Goal: Task Accomplishment & Management: Manage account settings

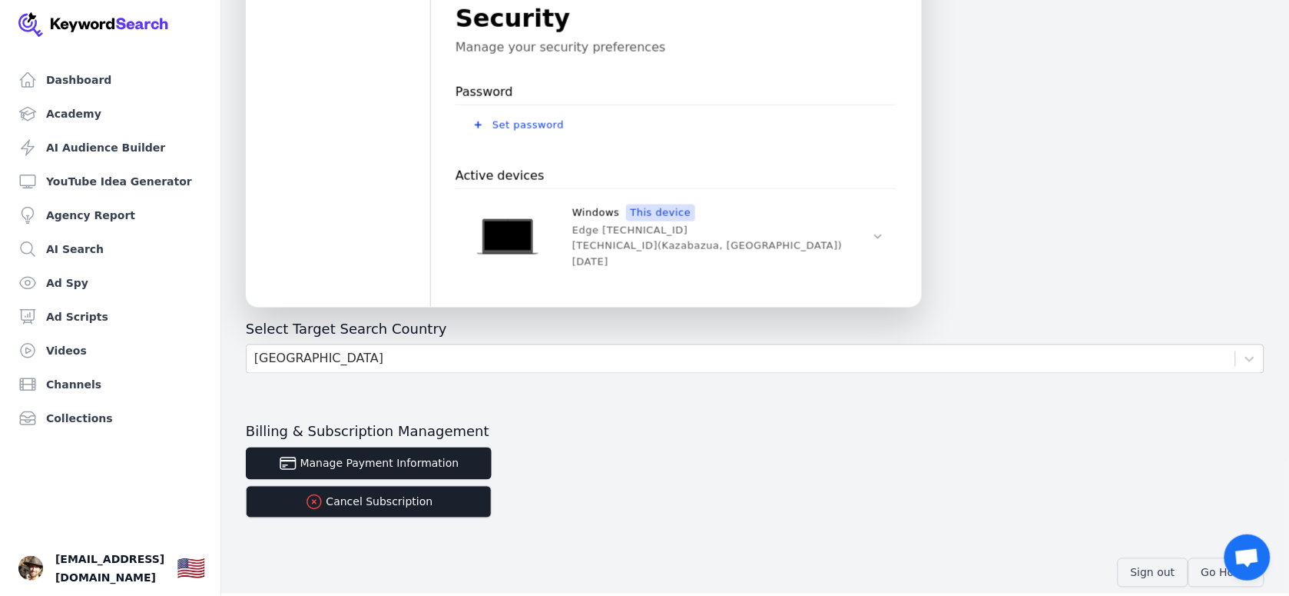
scroll to position [539, 0]
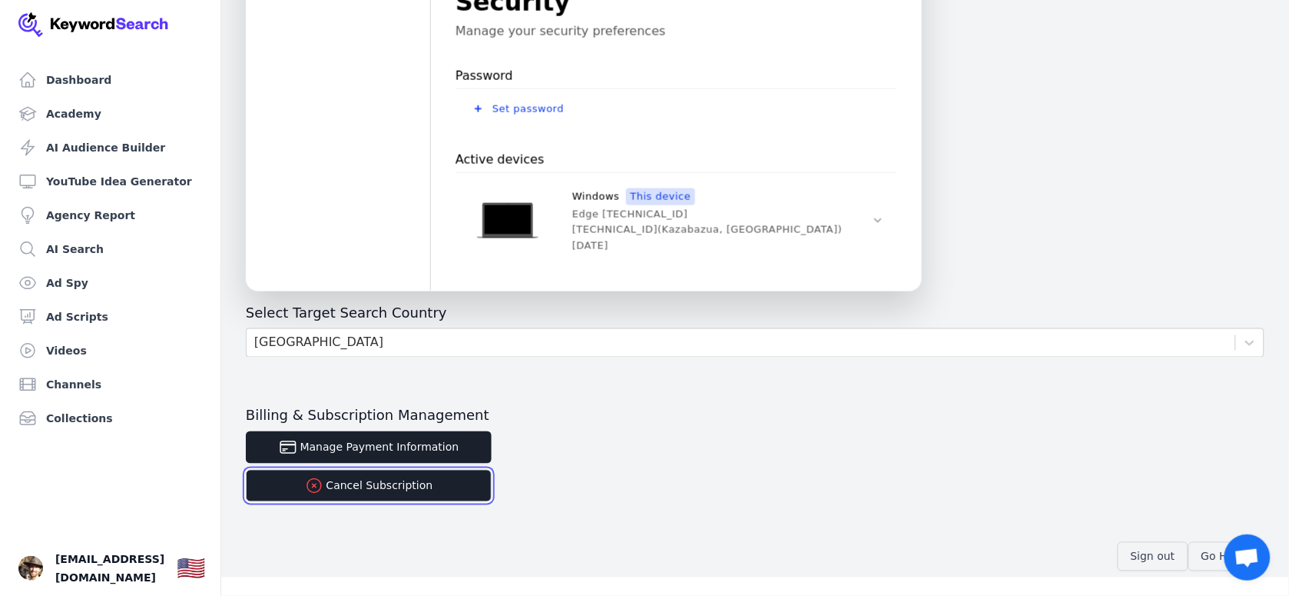
click at [384, 489] on button "Cancel Subscription" at bounding box center [369, 486] width 246 height 32
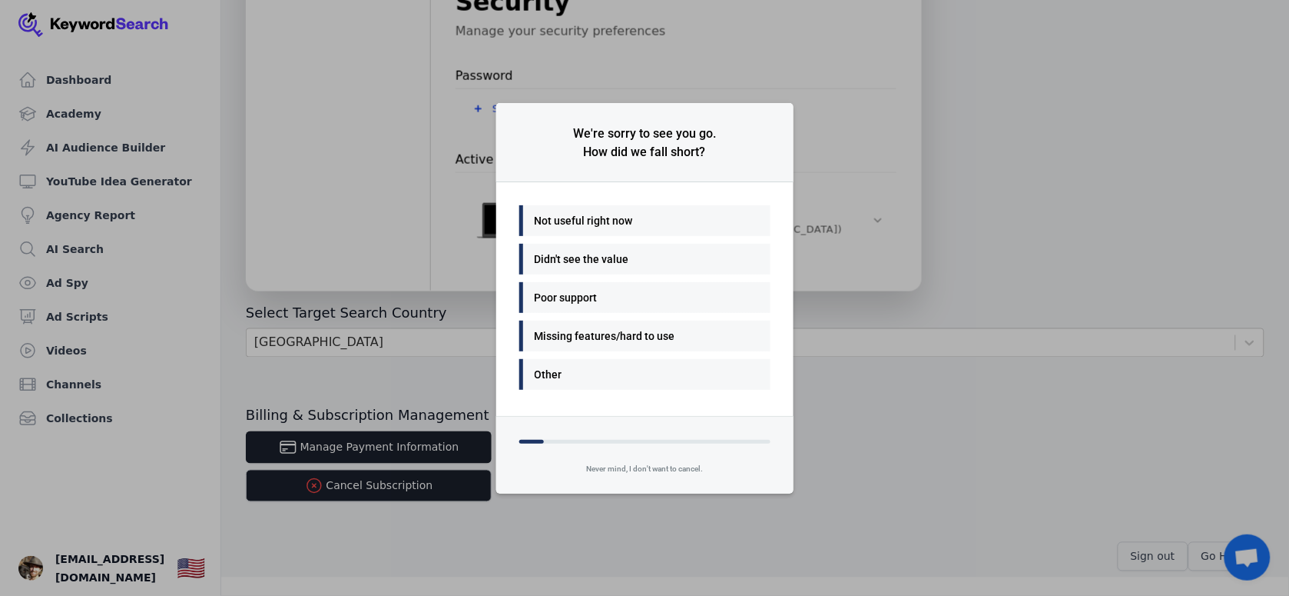
click at [932, 447] on div "We're sorry to see you go. How did we fall short? Not useful right now Didn't s…" at bounding box center [644, 298] width 1289 height 596
click at [826, 440] on div "We're sorry to see you go. How did we fall short? Not useful right now Didn't s…" at bounding box center [644, 298] width 1289 height 596
click at [352, 444] on div "We're sorry to see you go. How did we fall short? Not useful right now Didn't s…" at bounding box center [644, 298] width 1289 height 596
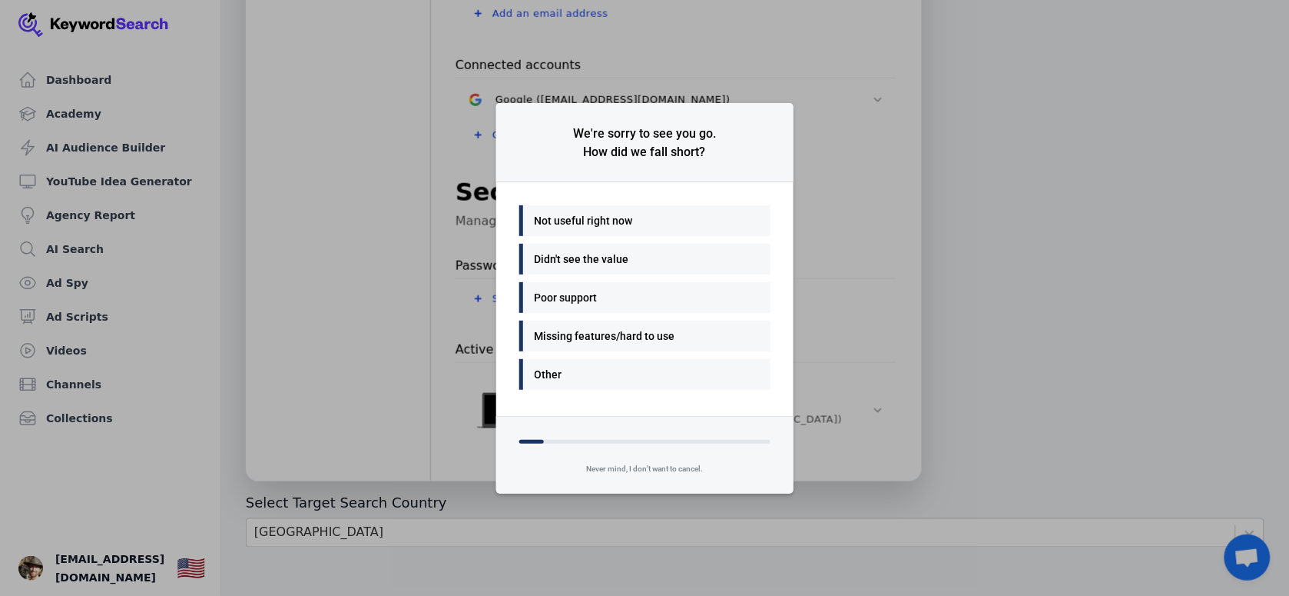
click at [635, 466] on div "Never mind, I don't want to cancel." at bounding box center [644, 473] width 297 height 40
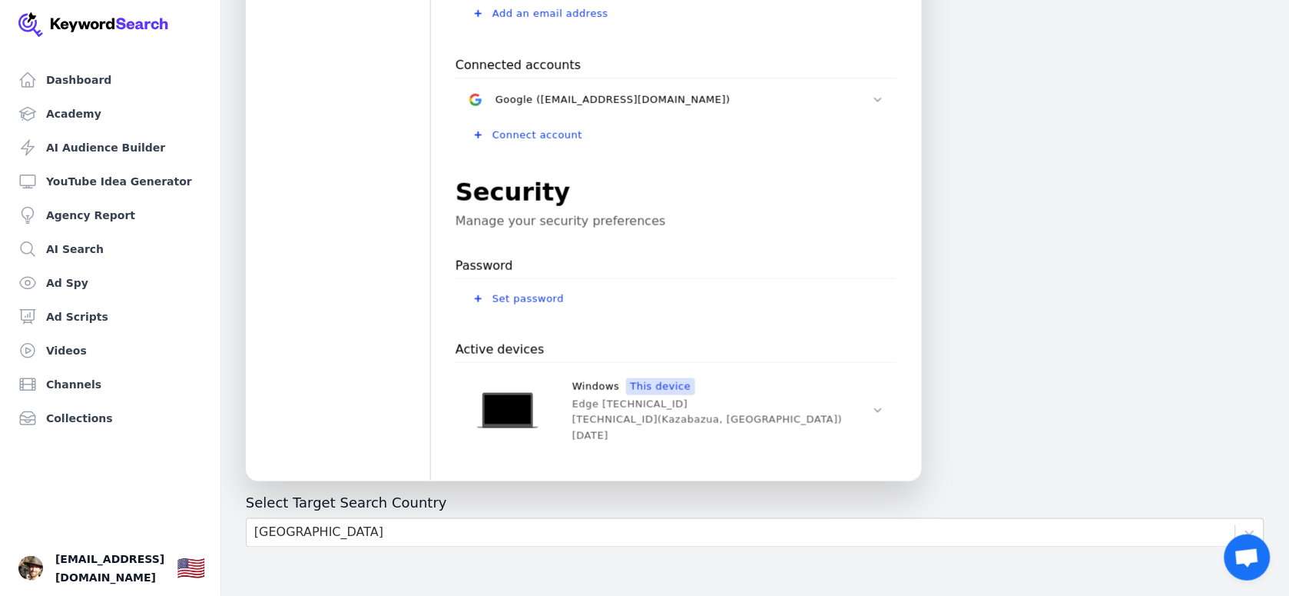
scroll to position [539, 0]
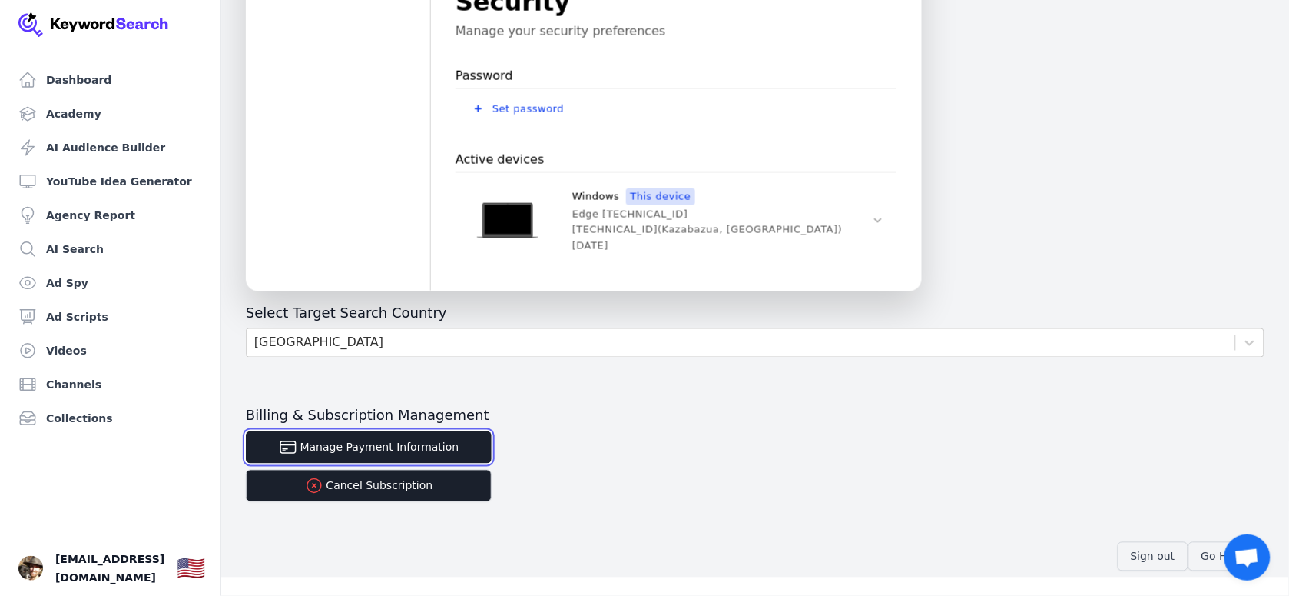
click at [411, 440] on button "Manage Payment Information" at bounding box center [369, 447] width 246 height 32
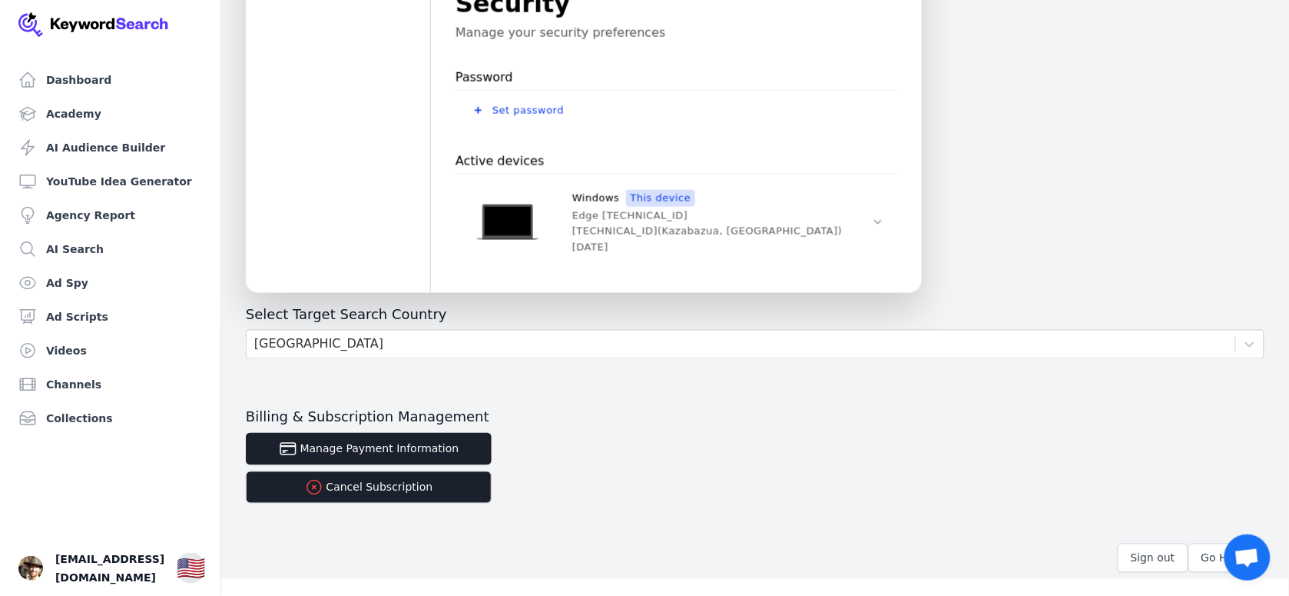
scroll to position [539, 0]
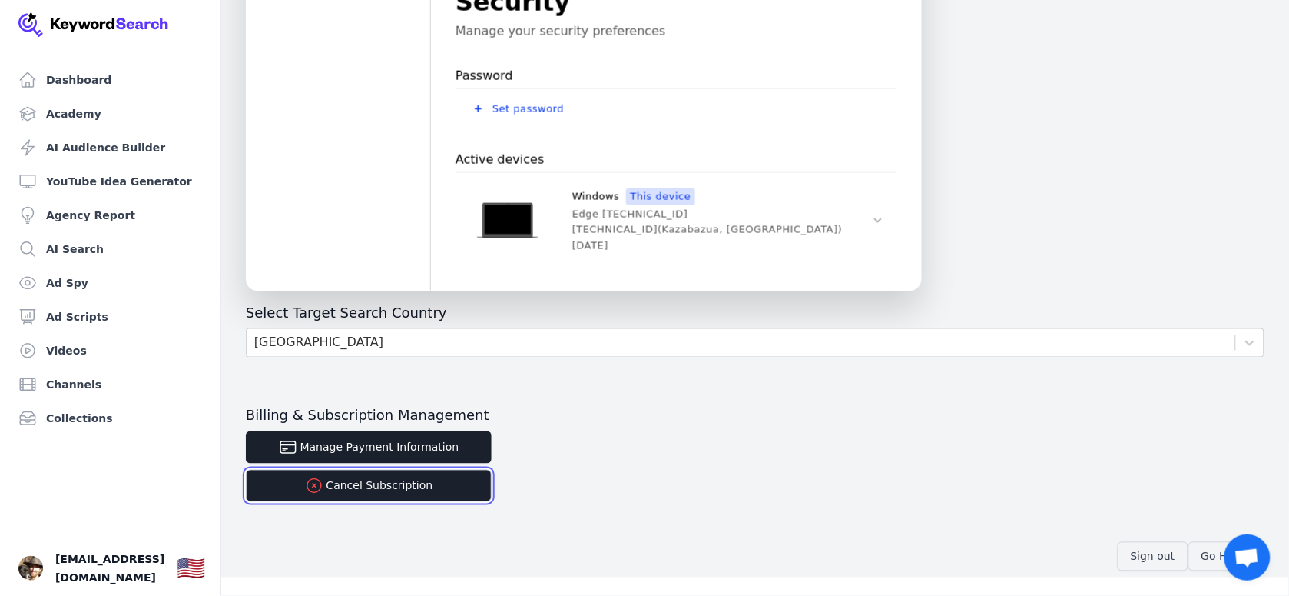
click at [377, 489] on button "Cancel Subscription" at bounding box center [369, 486] width 246 height 32
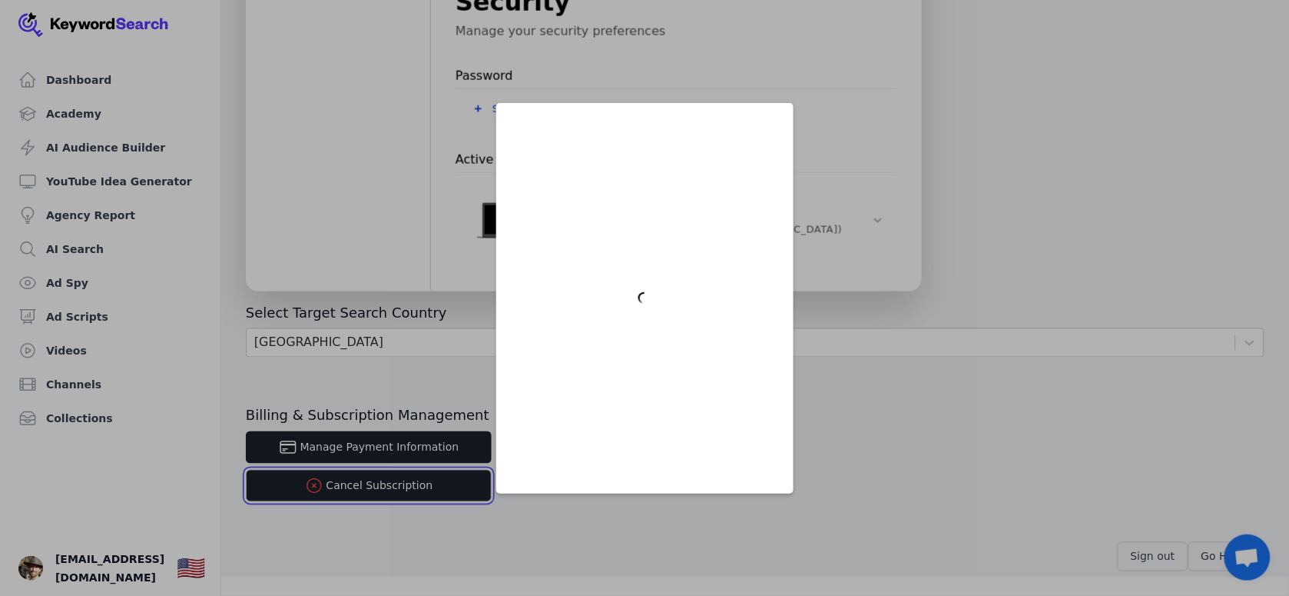
scroll to position [0, 0]
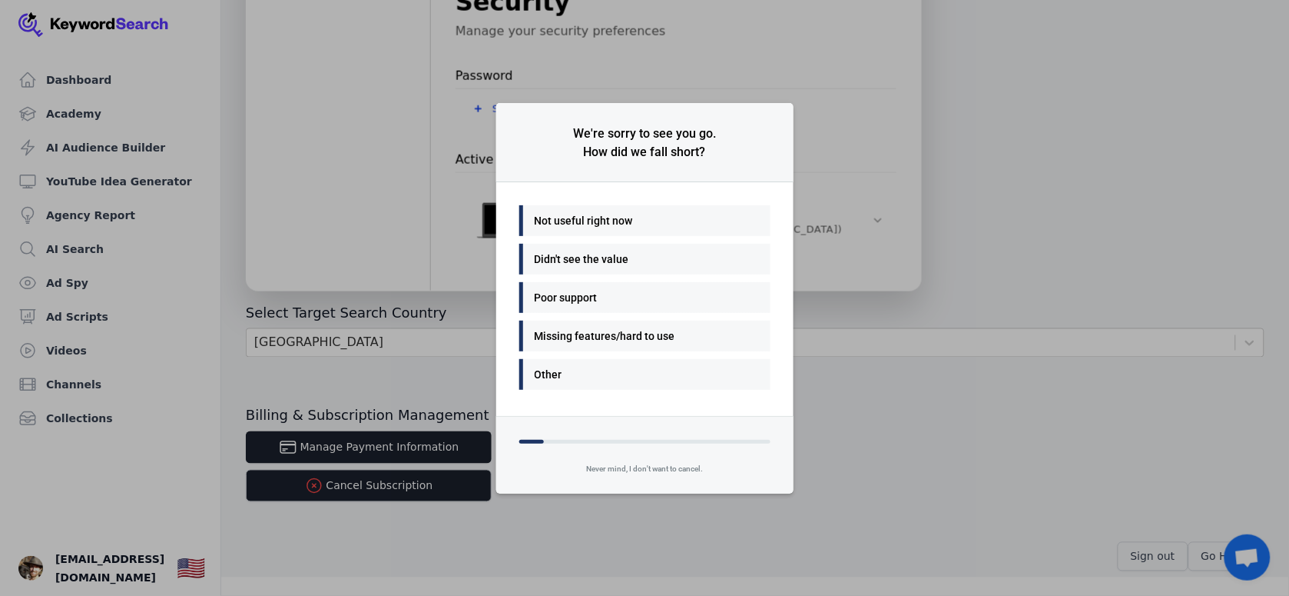
click at [553, 221] on div "Not useful right now" at bounding box center [641, 220] width 213 height 18
click at [546, 261] on div "Good value" at bounding box center [641, 259] width 213 height 18
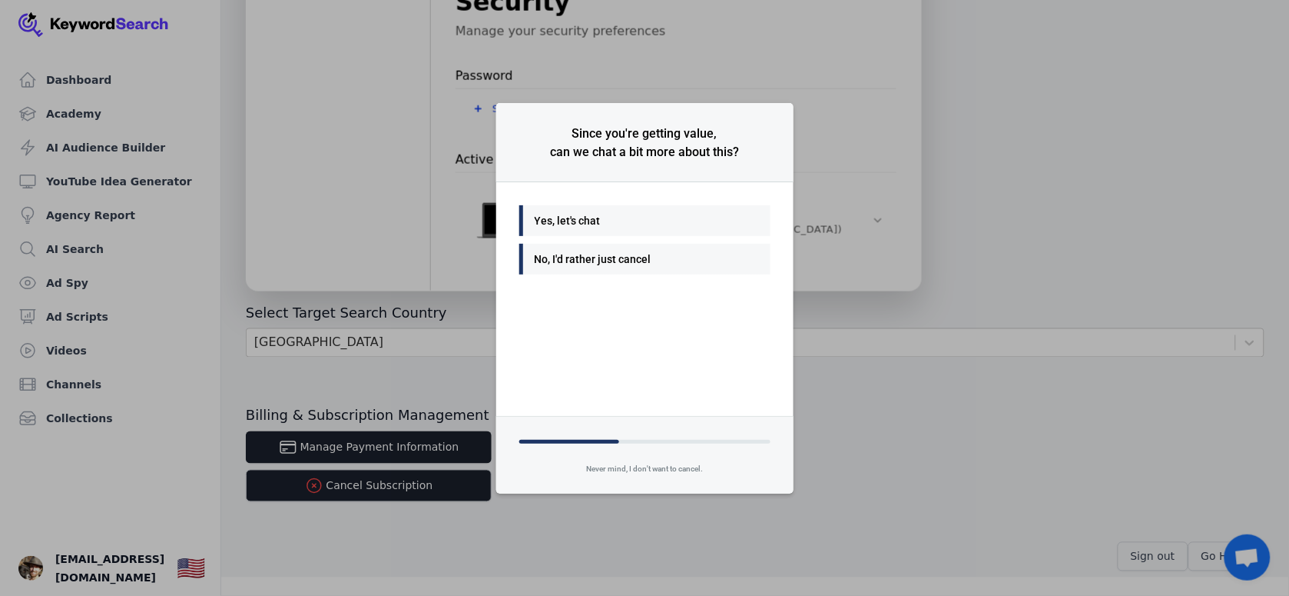
click at [555, 263] on div "No, I'd rather just cancel" at bounding box center [641, 259] width 213 height 18
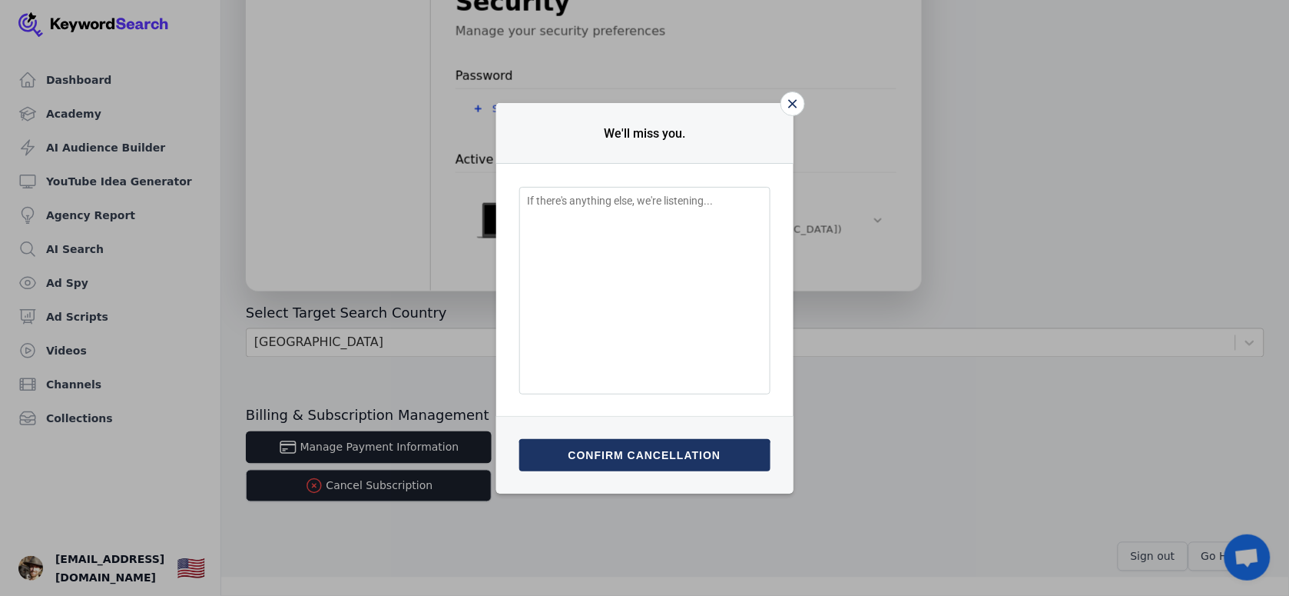
click at [626, 456] on button "Confirm cancellation" at bounding box center [644, 455] width 251 height 32
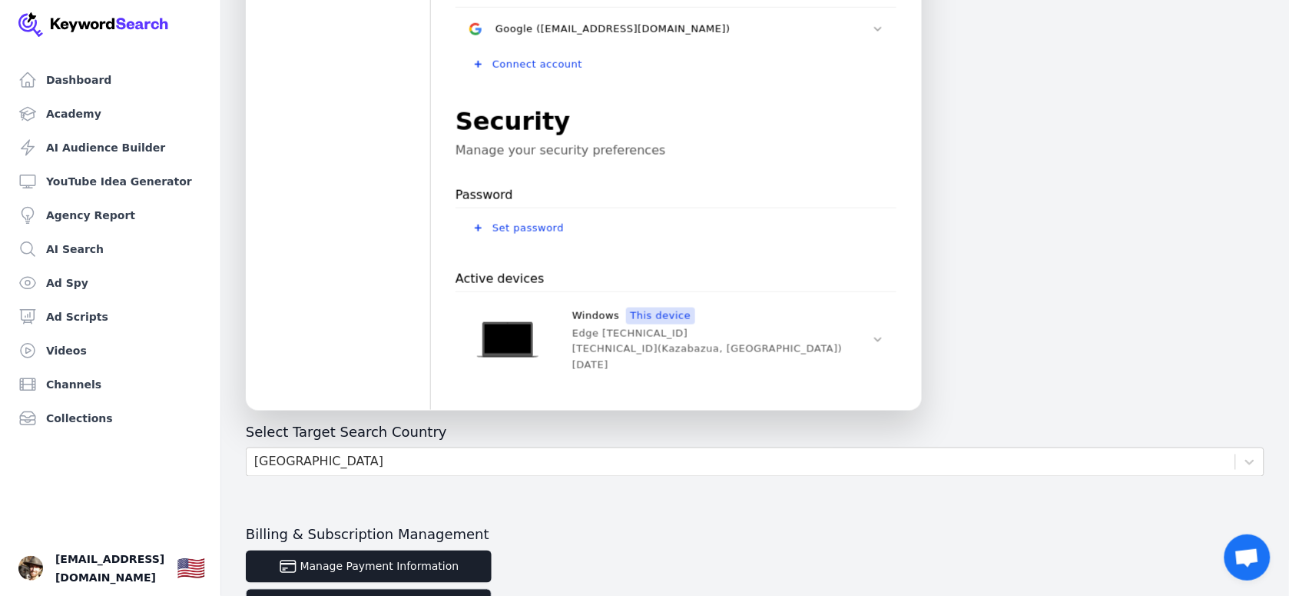
scroll to position [539, 0]
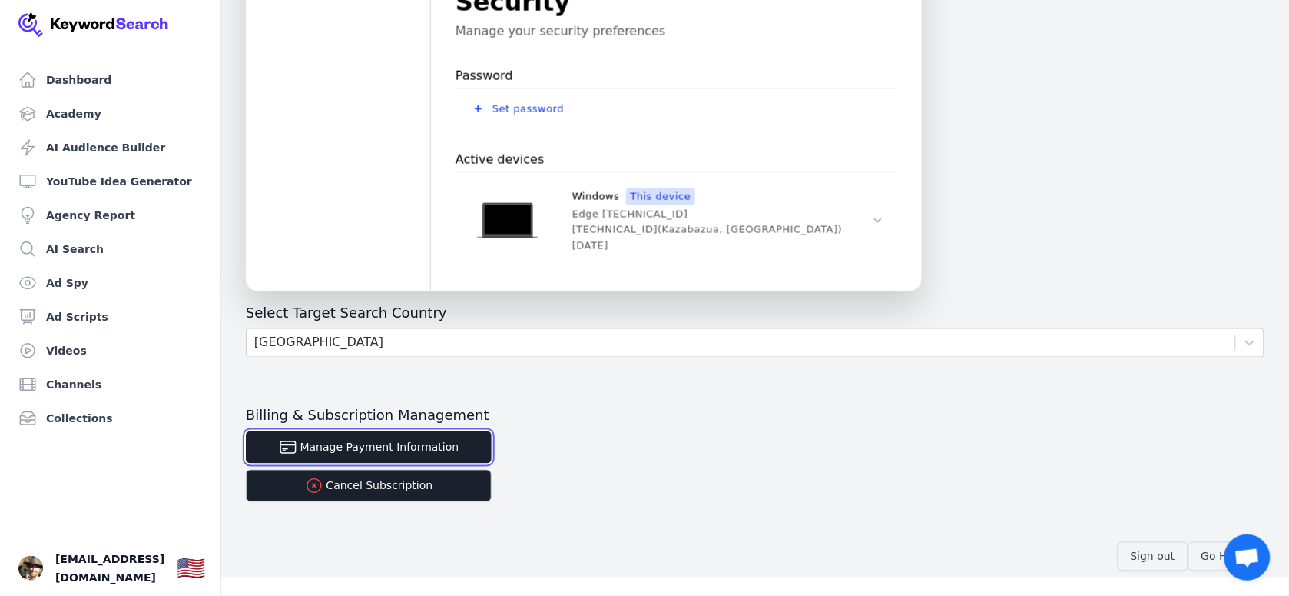
click at [367, 436] on button "Manage Payment Information" at bounding box center [369, 447] width 246 height 32
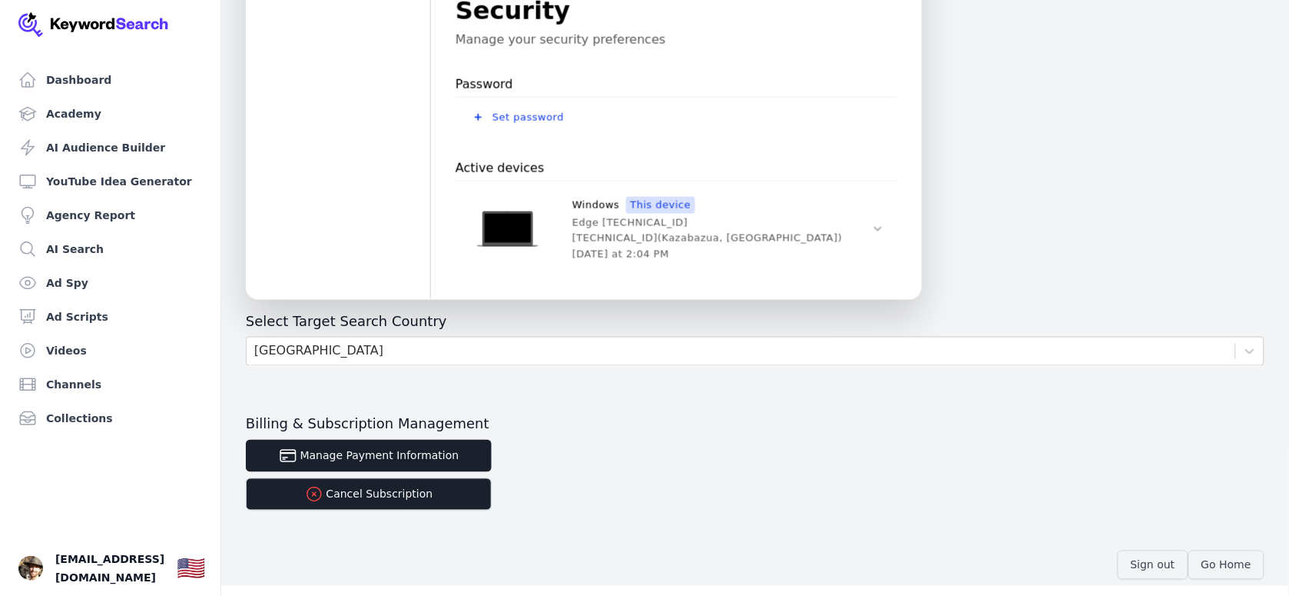
scroll to position [539, 0]
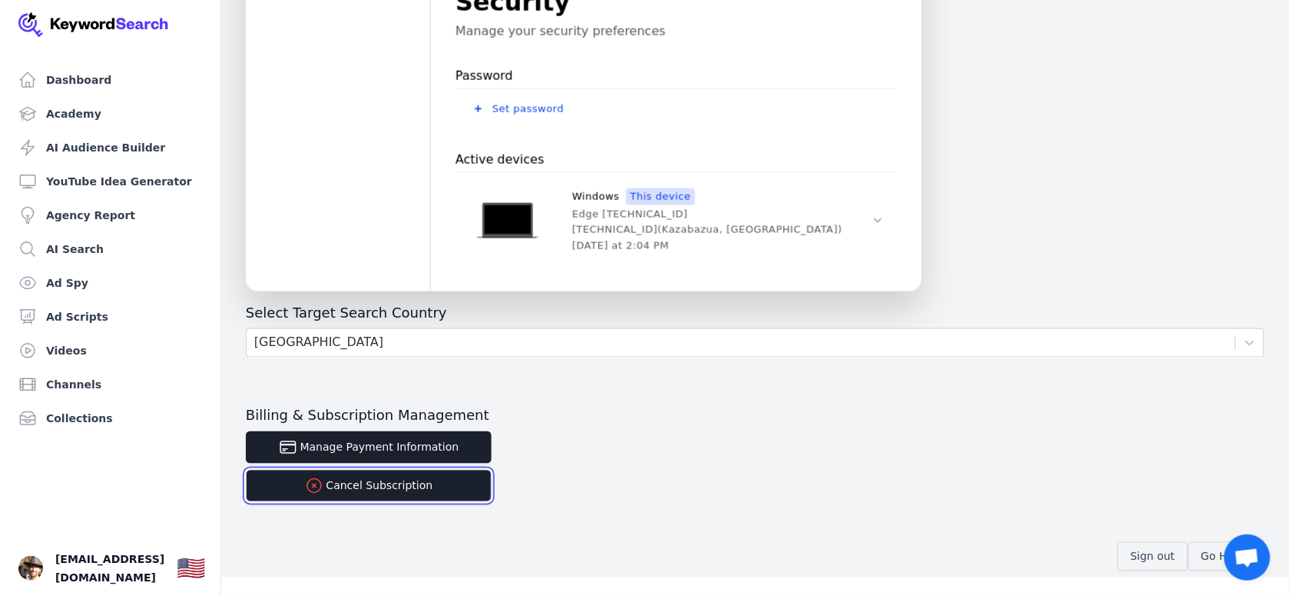
click at [394, 485] on button "Cancel Subscription" at bounding box center [369, 486] width 246 height 32
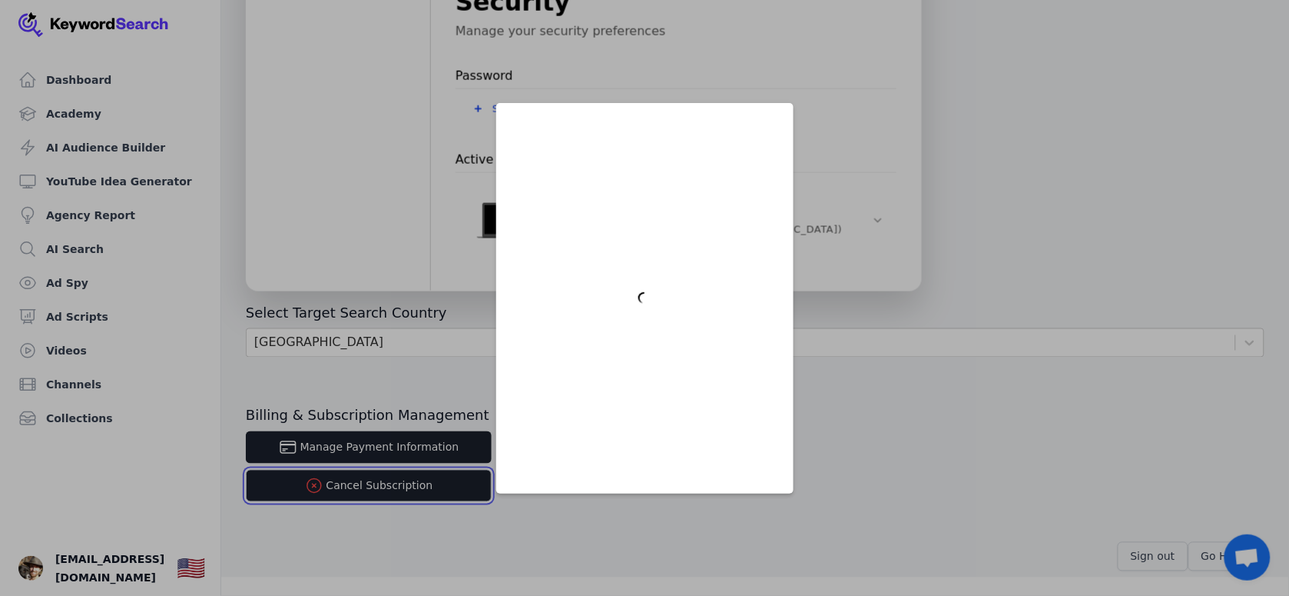
scroll to position [0, 0]
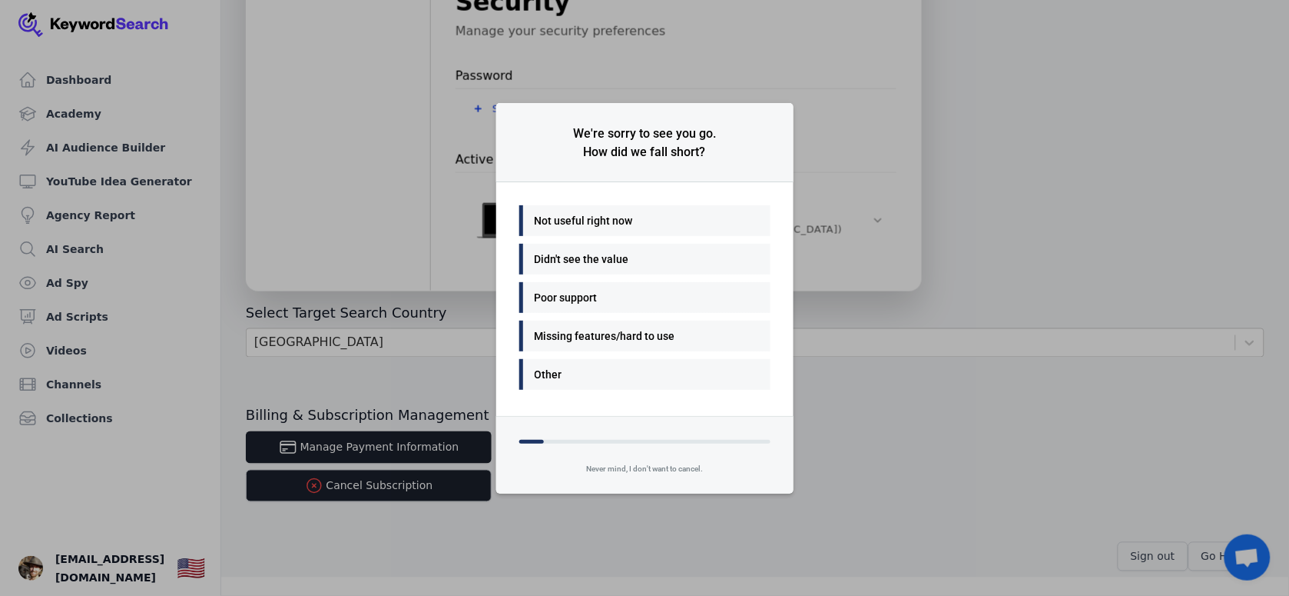
click at [859, 427] on div "We're sorry to see you go. How did we fall short? Not useful right now Didn't s…" at bounding box center [644, 298] width 1289 height 596
click at [481, 547] on div "We're sorry to see you go. How did we fall short? Not useful right now Didn't s…" at bounding box center [644, 298] width 1289 height 596
click at [640, 470] on div "Never mind, I don't want to cancel." at bounding box center [644, 473] width 297 height 40
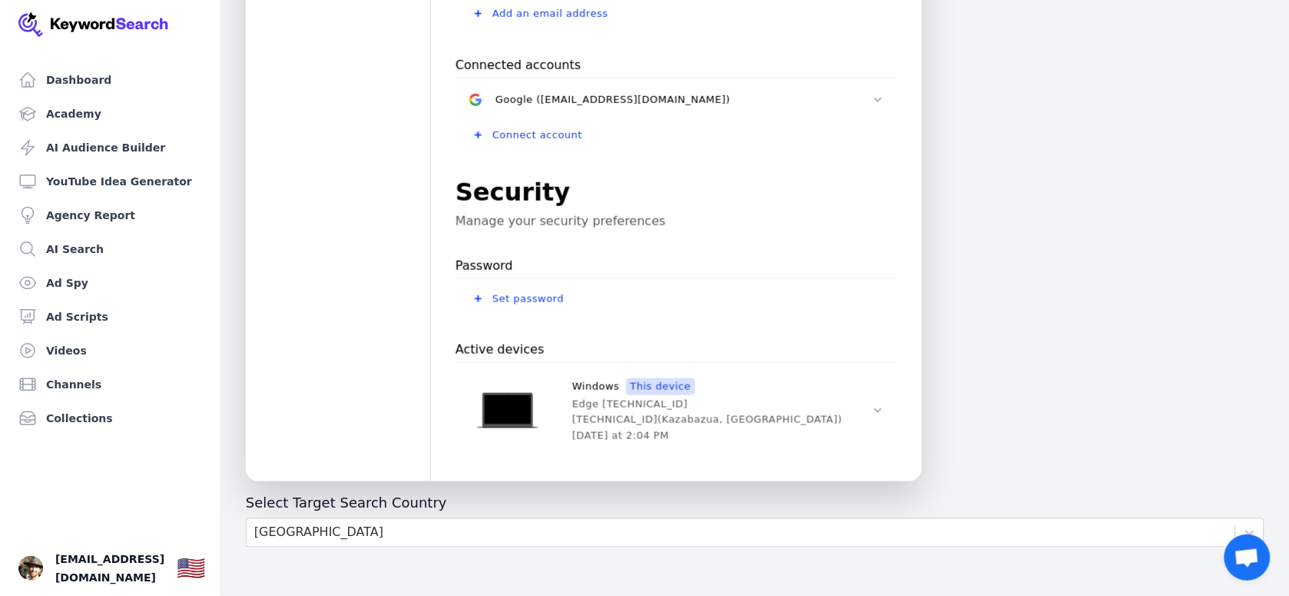
scroll to position [539, 0]
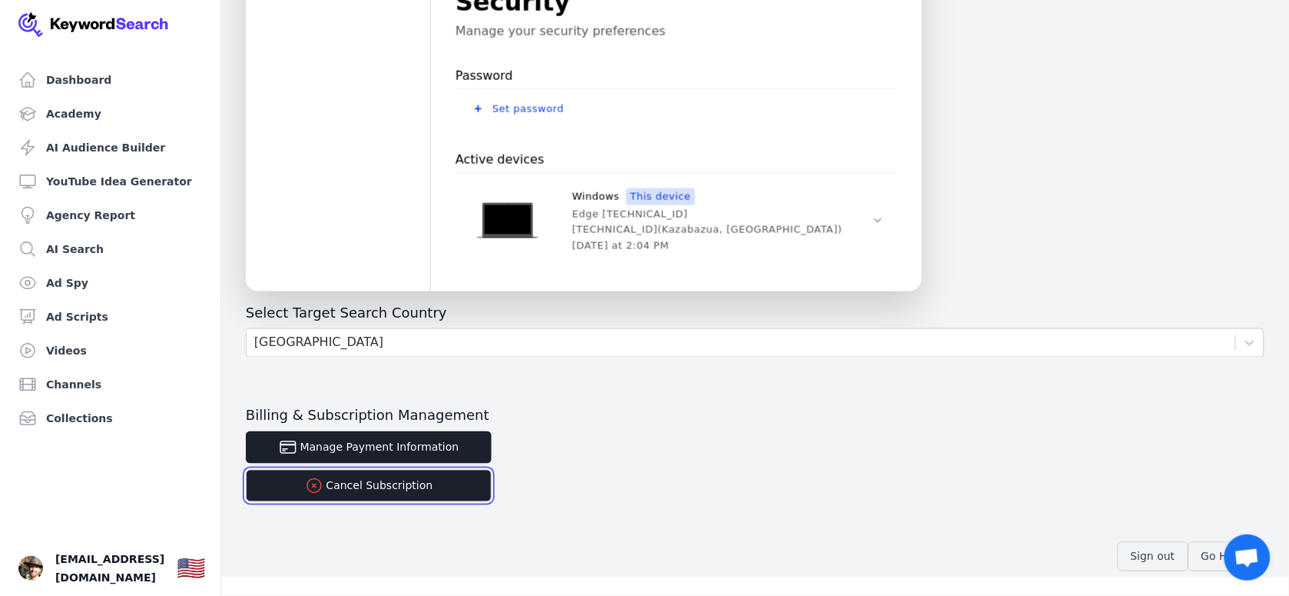
click at [420, 488] on button "Cancel Subscription" at bounding box center [369, 486] width 246 height 32
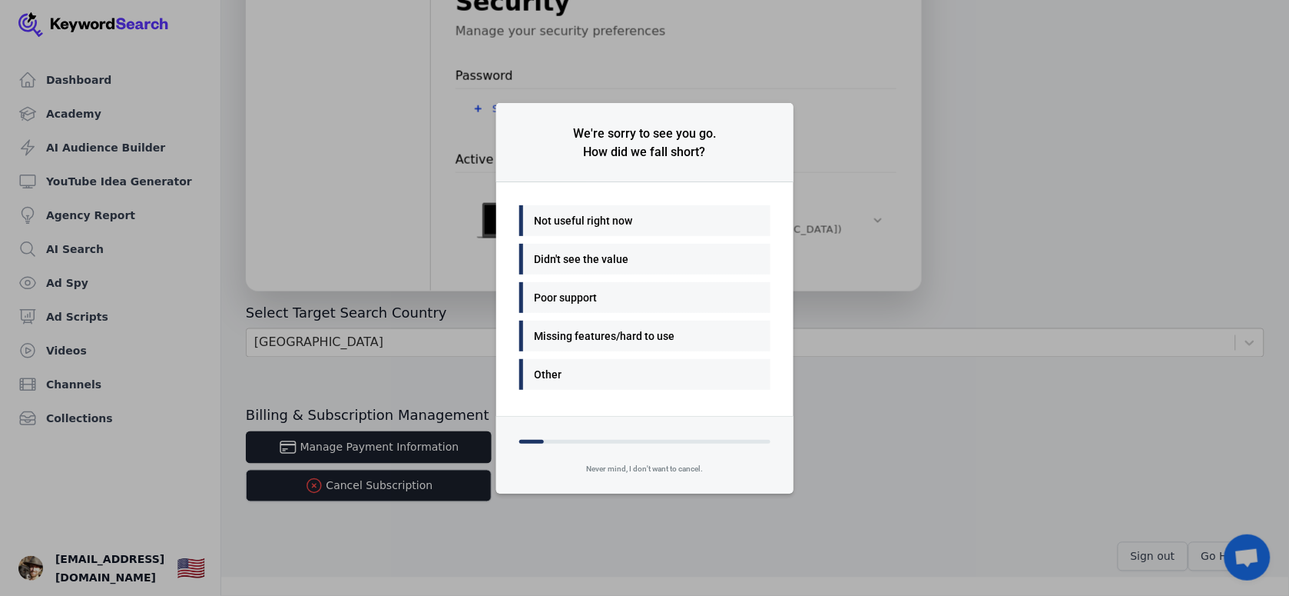
click at [592, 221] on div "Not useful right now" at bounding box center [641, 220] width 213 height 18
click at [573, 260] on div "Good value" at bounding box center [641, 259] width 213 height 18
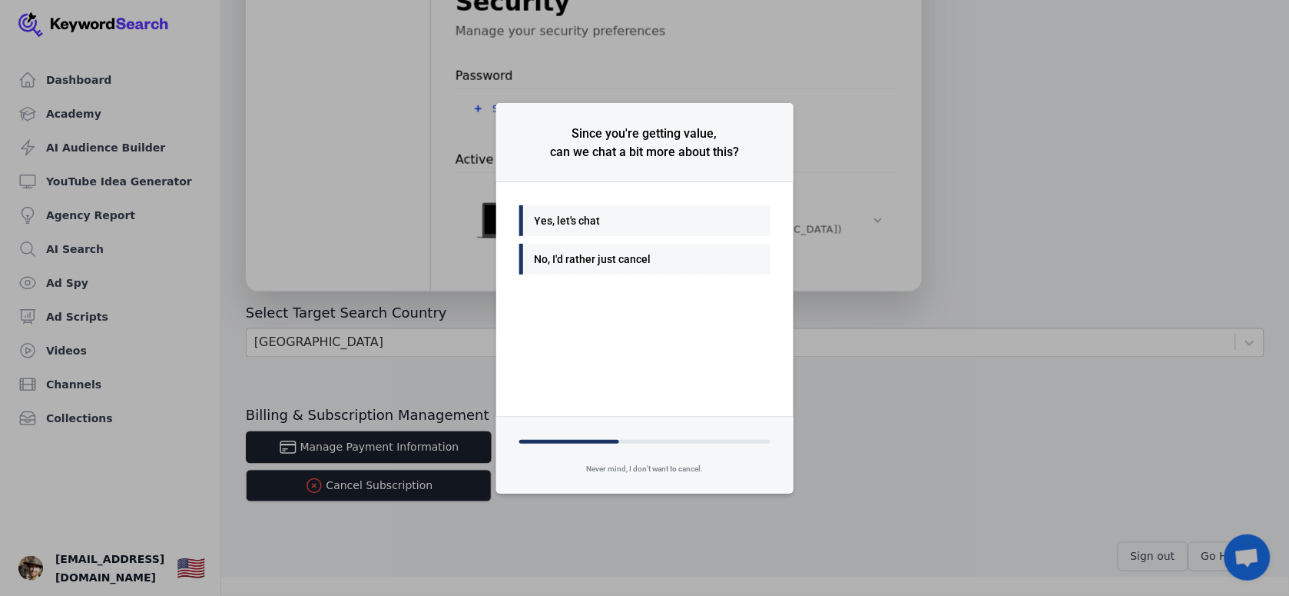
click at [574, 258] on div "No, I'd rather just cancel" at bounding box center [641, 259] width 213 height 18
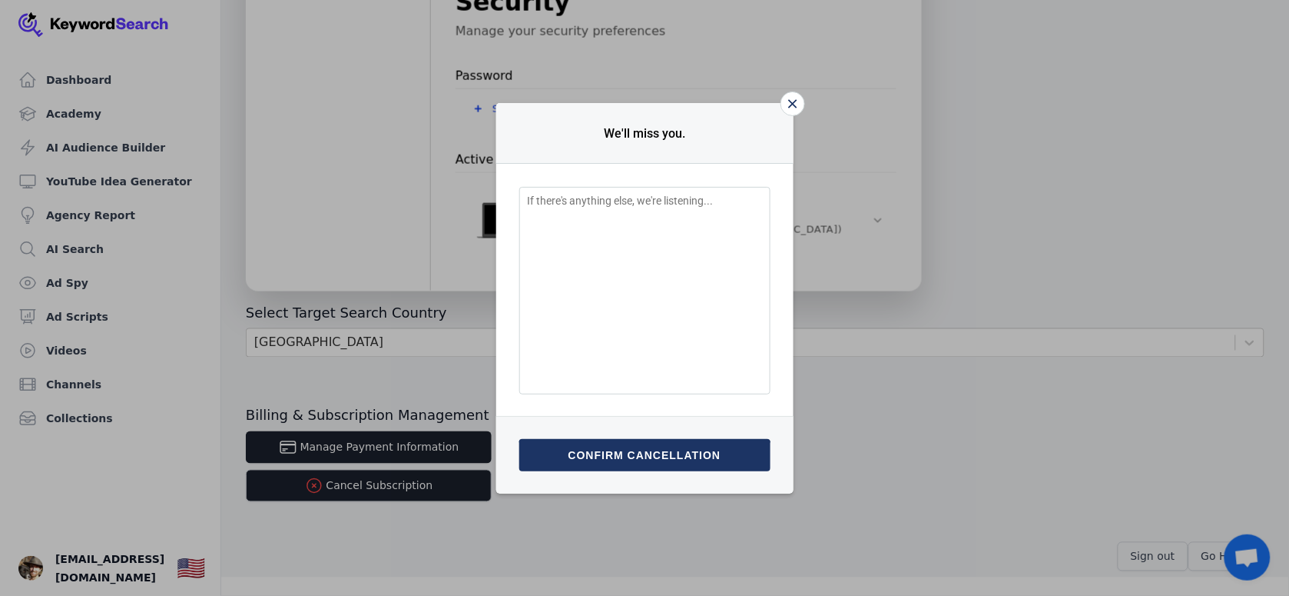
click at [645, 459] on button "Confirm cancellation" at bounding box center [644, 455] width 251 height 32
